Goal: Transaction & Acquisition: Book appointment/travel/reservation

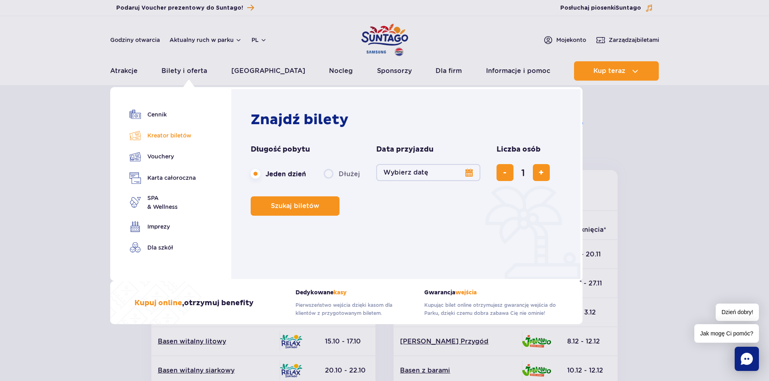
click at [161, 135] on link "Kreator biletów" at bounding box center [163, 135] width 66 height 11
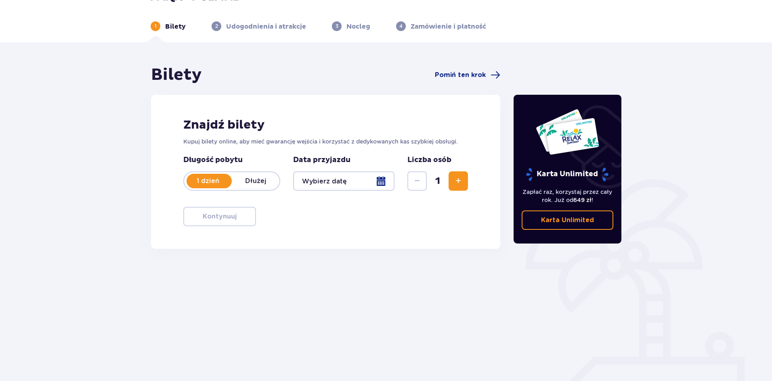
scroll to position [30, 0]
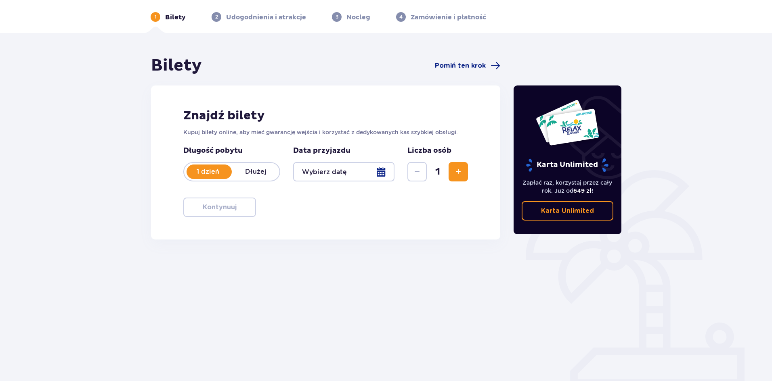
click at [379, 170] on div at bounding box center [343, 171] width 101 height 19
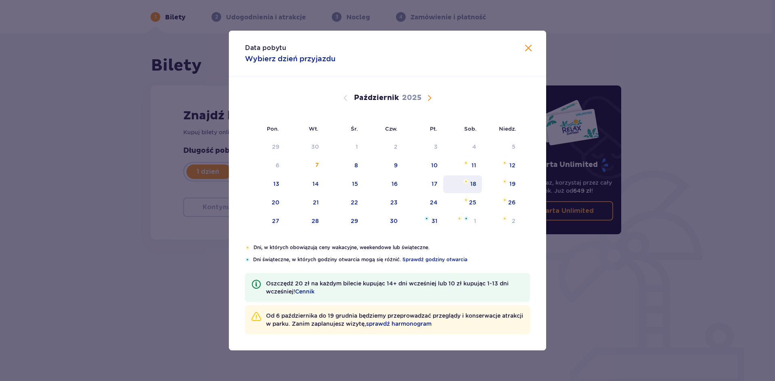
click at [472, 184] on div "18" at bounding box center [473, 184] width 6 height 8
type input "[DATE]"
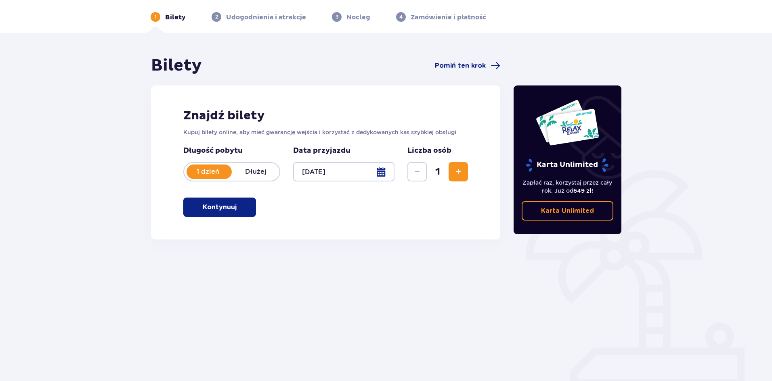
click at [463, 174] on button "Zwiększ" at bounding box center [457, 171] width 19 height 19
click at [216, 210] on p "Kontynuuj" at bounding box center [220, 207] width 34 height 9
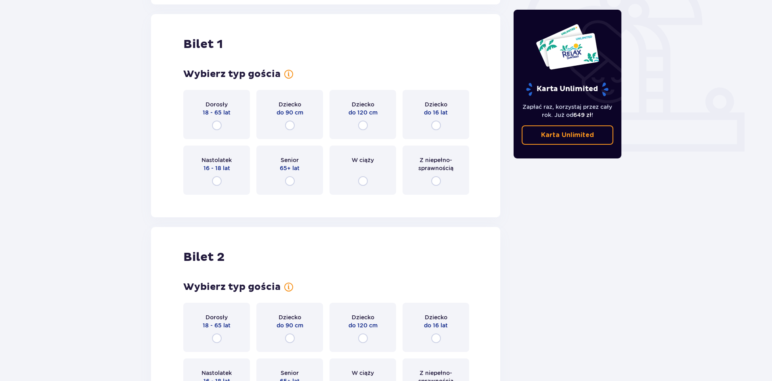
scroll to position [270, 0]
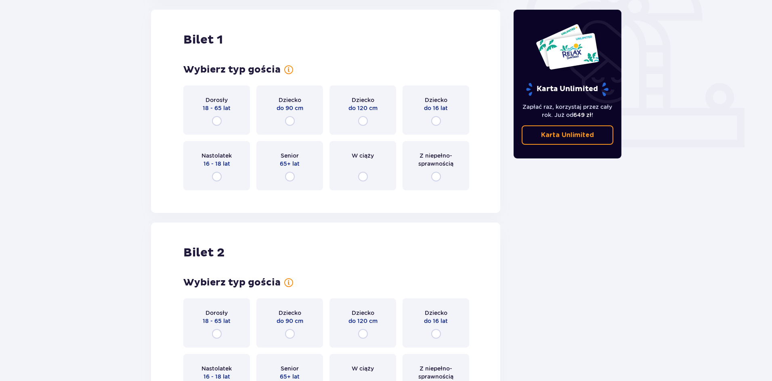
click at [216, 119] on input "radio" at bounding box center [217, 121] width 10 height 10
radio input "true"
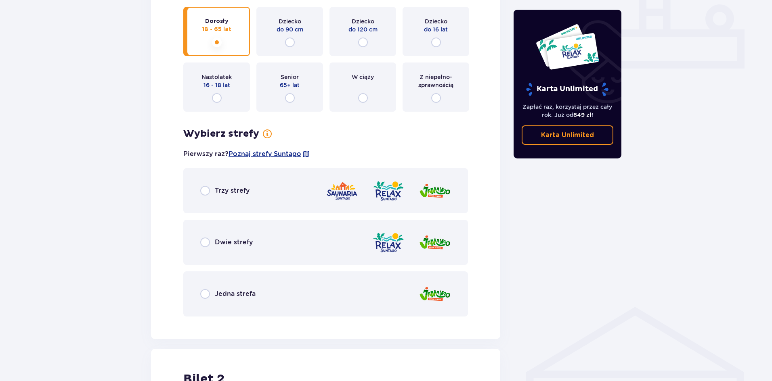
scroll to position [345, 0]
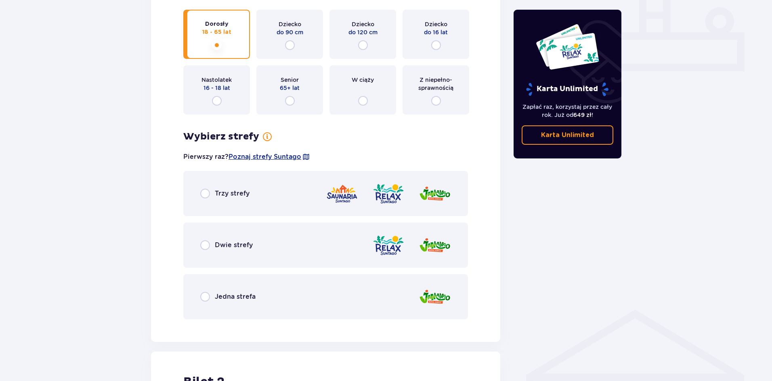
click at [205, 195] on input "radio" at bounding box center [205, 194] width 10 height 10
radio input "true"
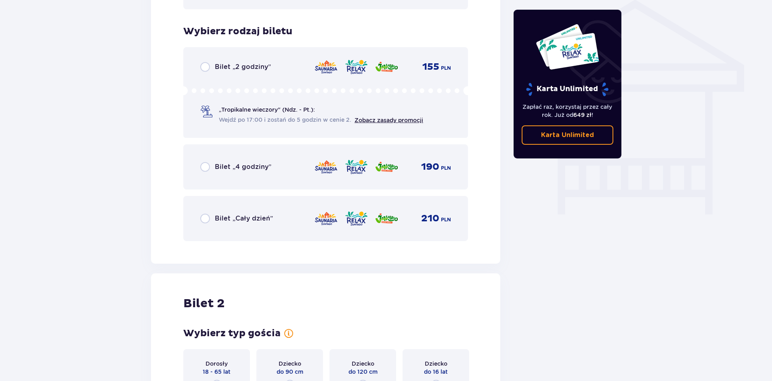
scroll to position [672, 0]
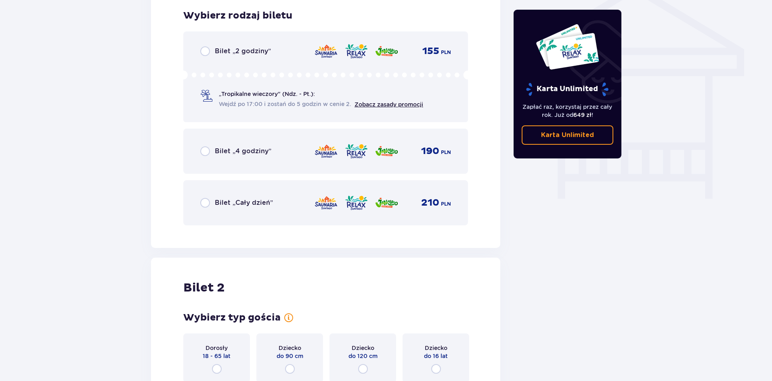
click at [206, 202] on input "radio" at bounding box center [205, 203] width 10 height 10
radio input "true"
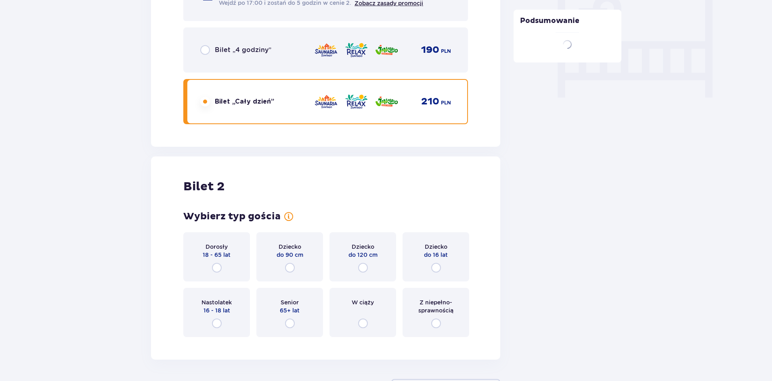
scroll to position [839, 0]
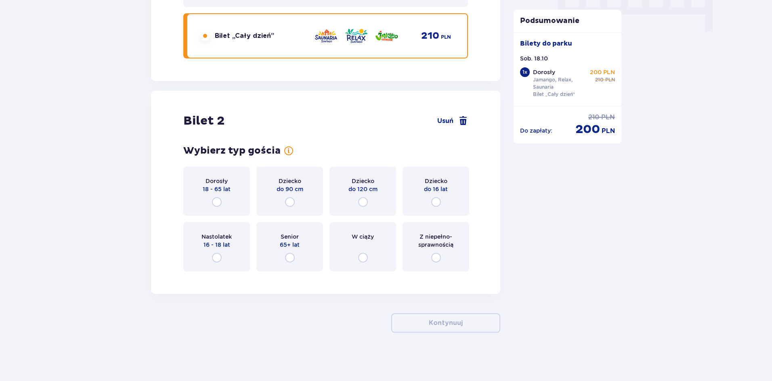
click at [218, 201] on input "radio" at bounding box center [217, 202] width 10 height 10
radio input "true"
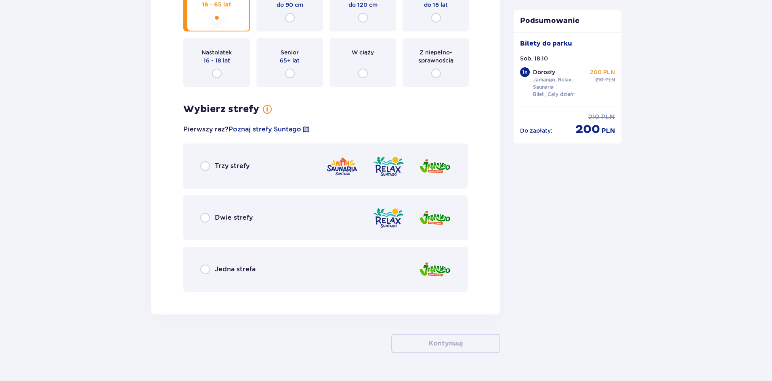
scroll to position [1044, 0]
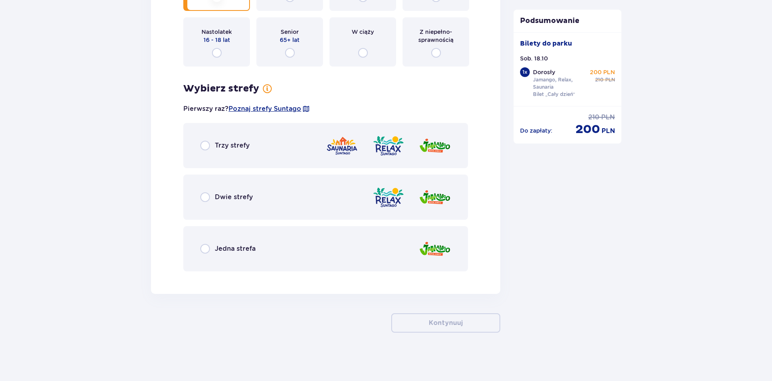
click at [203, 147] on input "radio" at bounding box center [205, 146] width 10 height 10
radio input "true"
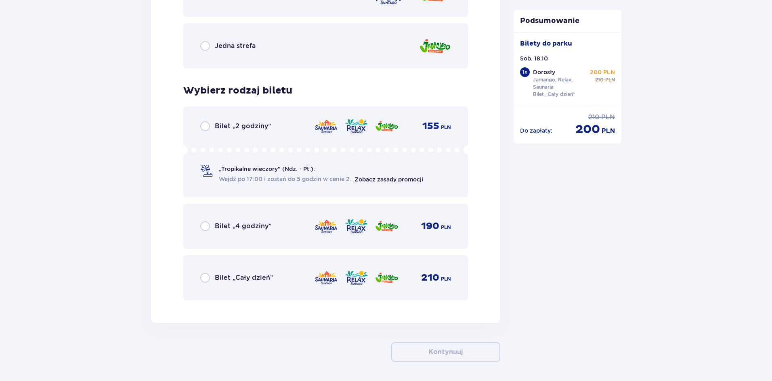
scroll to position [1276, 0]
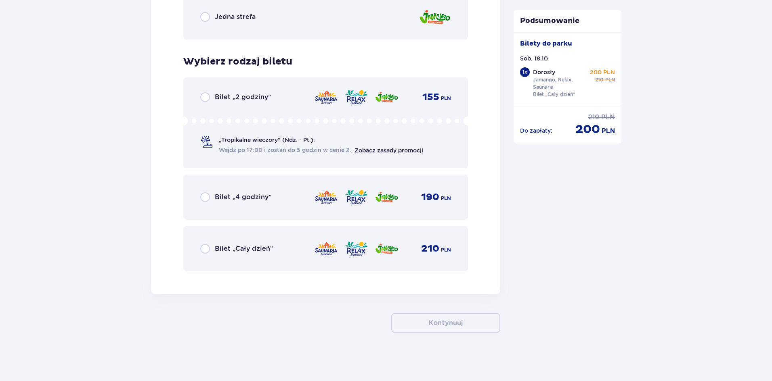
click at [205, 249] on input "radio" at bounding box center [205, 249] width 10 height 10
radio input "true"
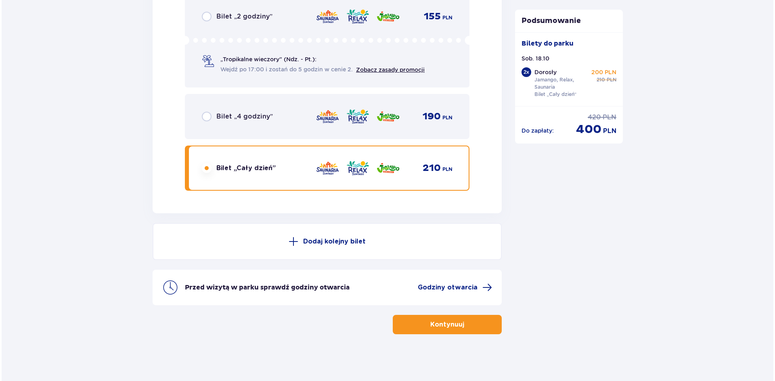
scroll to position [1358, 0]
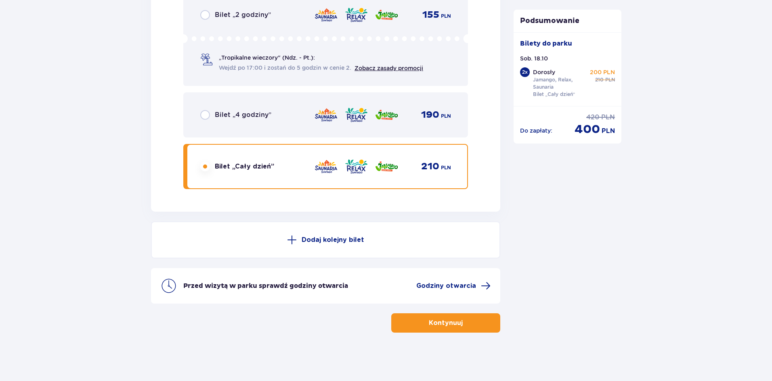
drag, startPoint x: 429, startPoint y: 287, endPoint x: 411, endPoint y: 289, distance: 17.9
click at [394, 290] on div "Przed wizytą w parku sprawdź godziny otwarcia Godziny otwarcia" at bounding box center [336, 286] width 307 height 10
click at [434, 284] on span "Godziny otwarcia" at bounding box center [446, 286] width 60 height 9
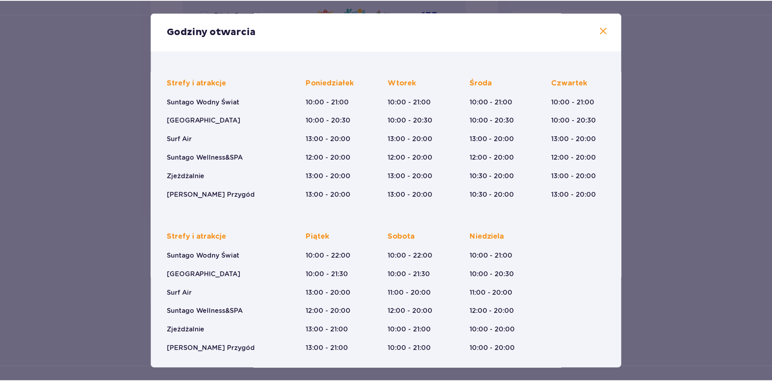
scroll to position [46, 0]
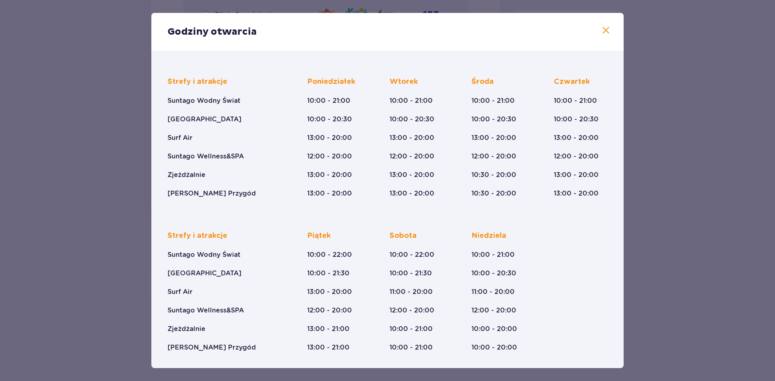
click at [601, 32] on span at bounding box center [606, 31] width 10 height 10
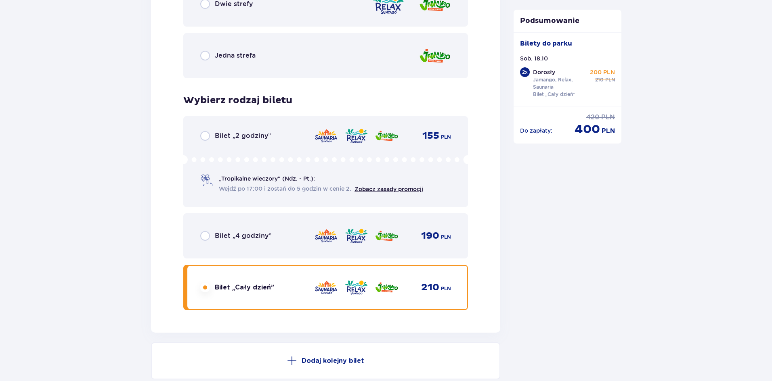
scroll to position [1358, 0]
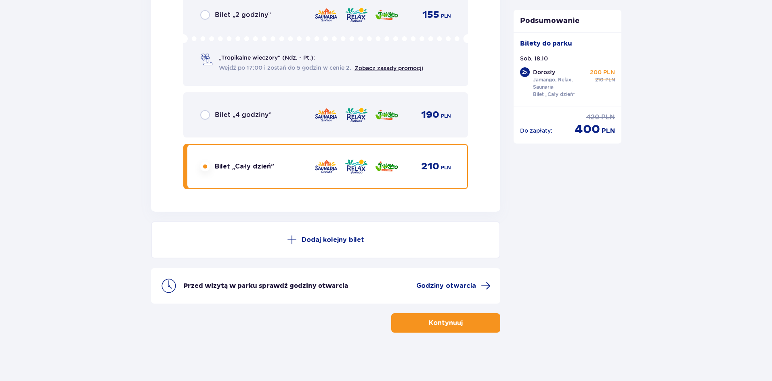
click at [473, 321] on button "Kontynuuj" at bounding box center [445, 323] width 109 height 19
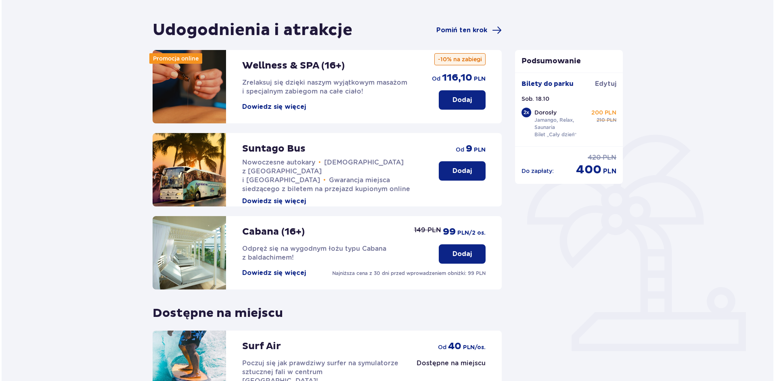
scroll to position [40, 0]
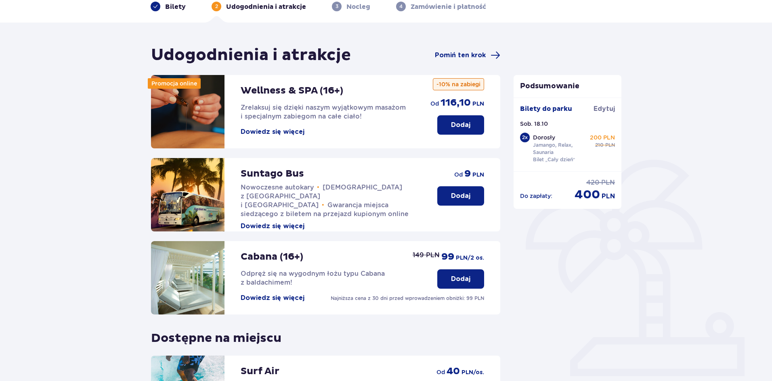
click at [285, 133] on button "Dowiedz się więcej" at bounding box center [273, 132] width 64 height 9
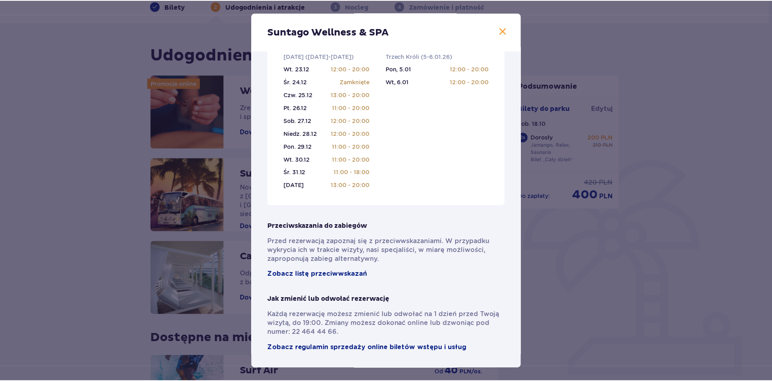
scroll to position [491, 0]
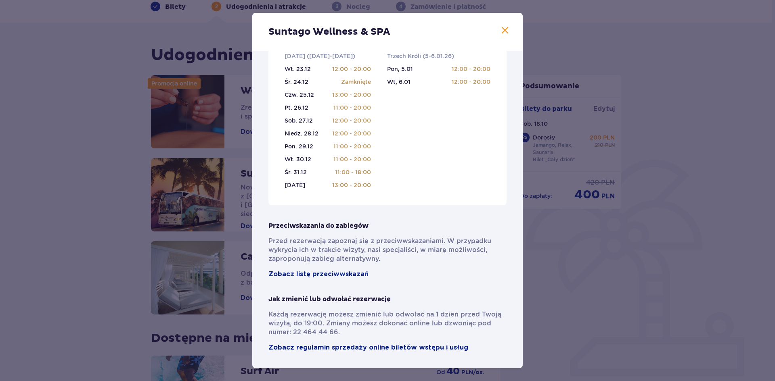
click at [503, 31] on span at bounding box center [505, 31] width 10 height 10
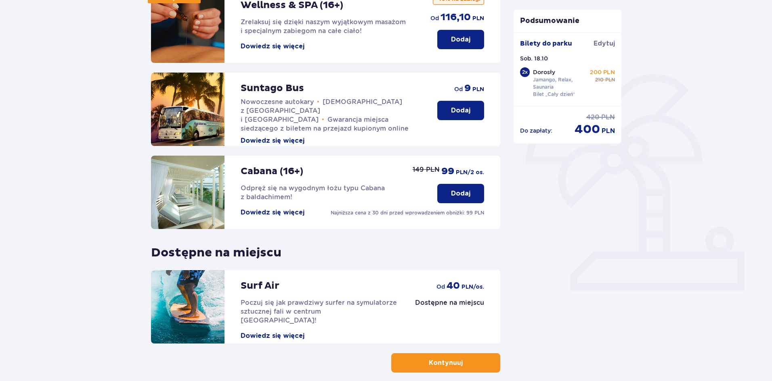
scroll to position [45, 0]
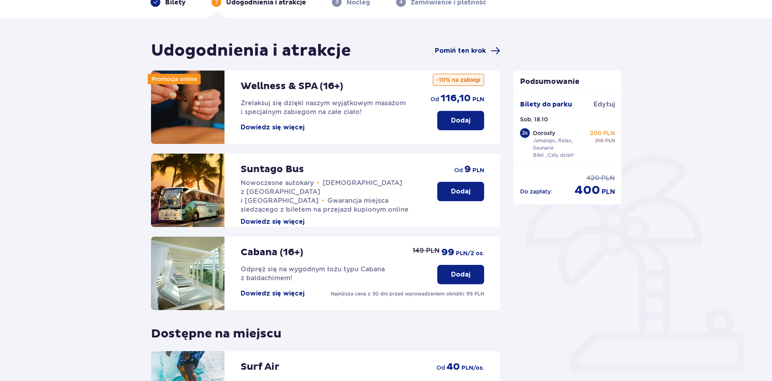
click at [484, 51] on span "Pomiń ten krok" at bounding box center [460, 50] width 51 height 9
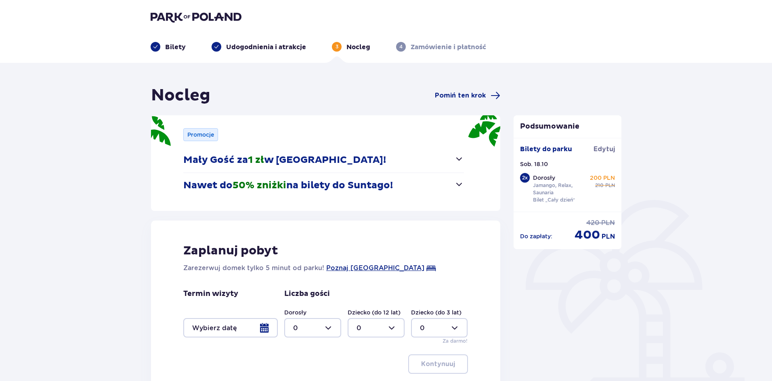
click at [452, 188] on button "Nawet do 50% zniżki na bilety do [GEOGRAPHIC_DATA]!" at bounding box center [323, 185] width 281 height 25
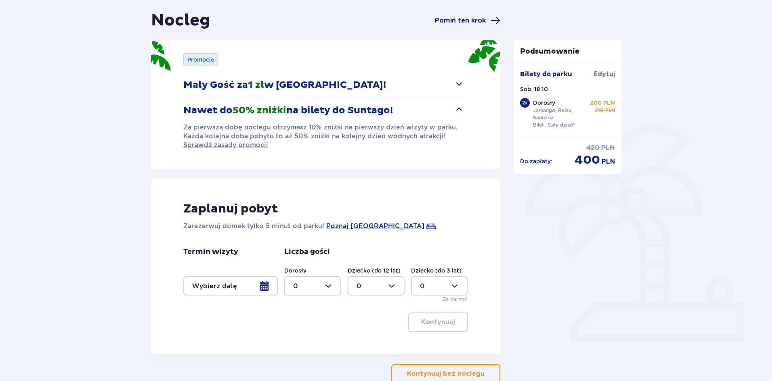
scroll to position [81, 0]
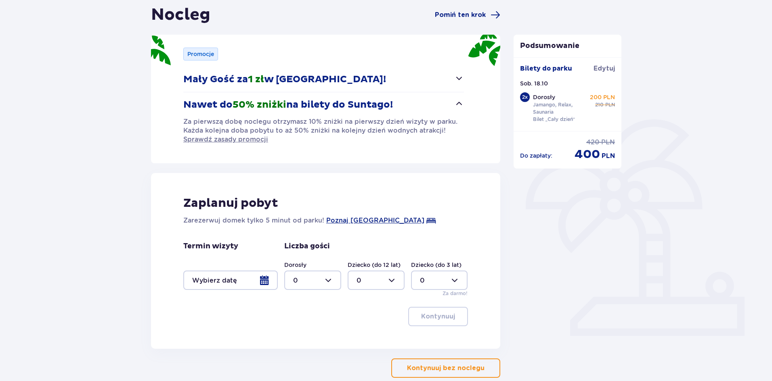
click at [482, 369] on span "button" at bounding box center [486, 369] width 10 height 10
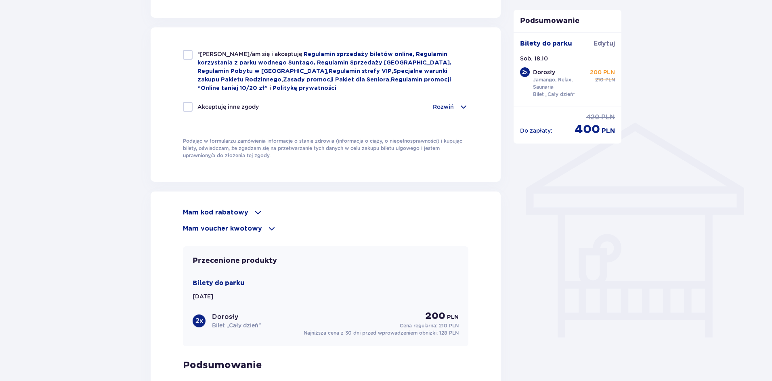
scroll to position [605, 0]
